Goal: Transaction & Acquisition: Purchase product/service

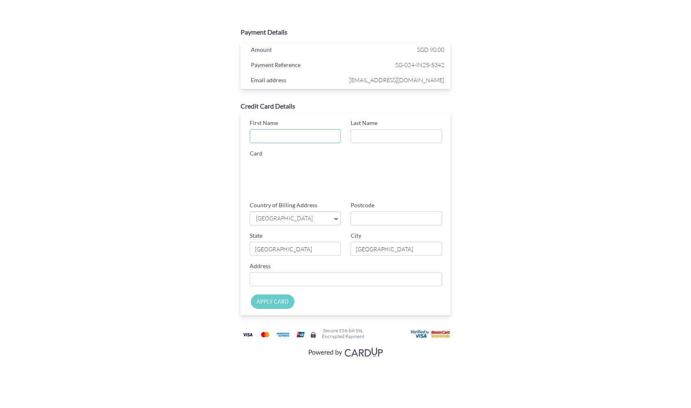
click at [301, 136] on input "First Name" at bounding box center [296, 136] width 92 height 14
type input "CHANG JAE"
type input "LEE"
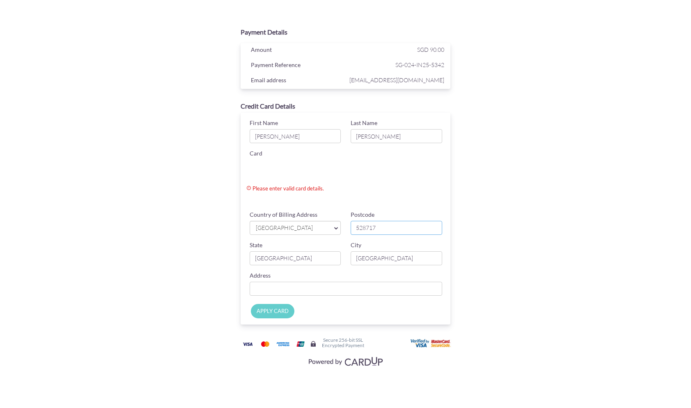
type input "528717"
click at [302, 291] on input "Country of Billing Address" at bounding box center [346, 288] width 193 height 14
type input "21 Simei St 4"
click at [275, 303] on div "APPLY CARD" at bounding box center [348, 313] width 219 height 23
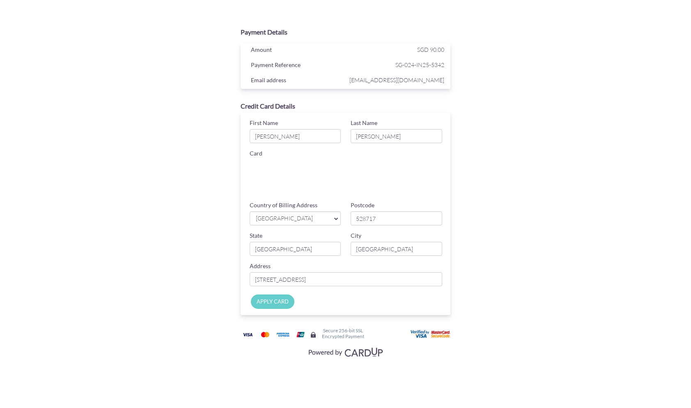
click at [272, 304] on input "APPLY CARD" at bounding box center [273, 301] width 44 height 14
type input "Applying..."
